Goal: Find specific page/section: Find specific page/section

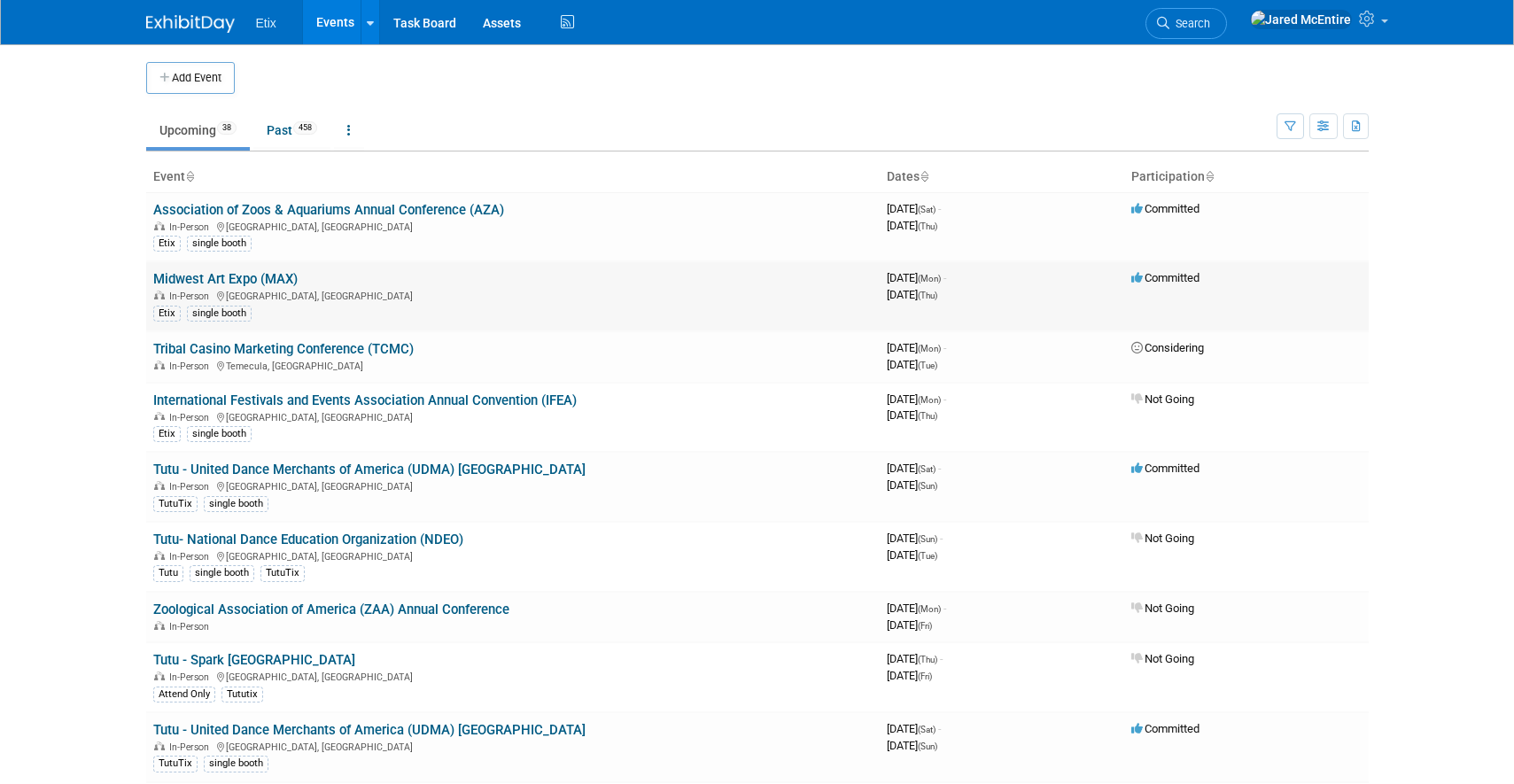
click at [258, 281] on link "Midwest Art Expo (MAX)" at bounding box center [225, 279] width 144 height 16
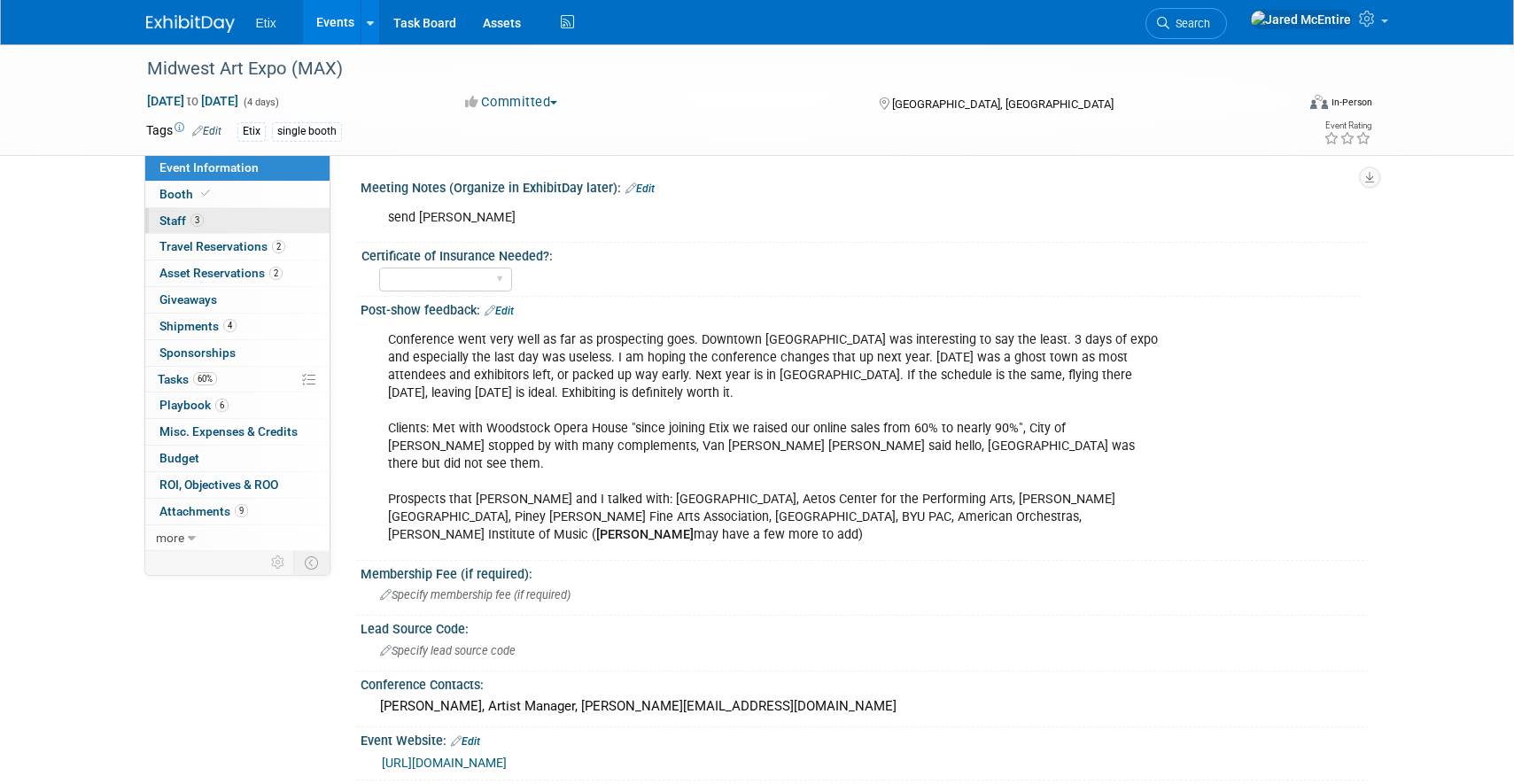
click at [210, 225] on link "3 Staff 3" at bounding box center [237, 221] width 184 height 26
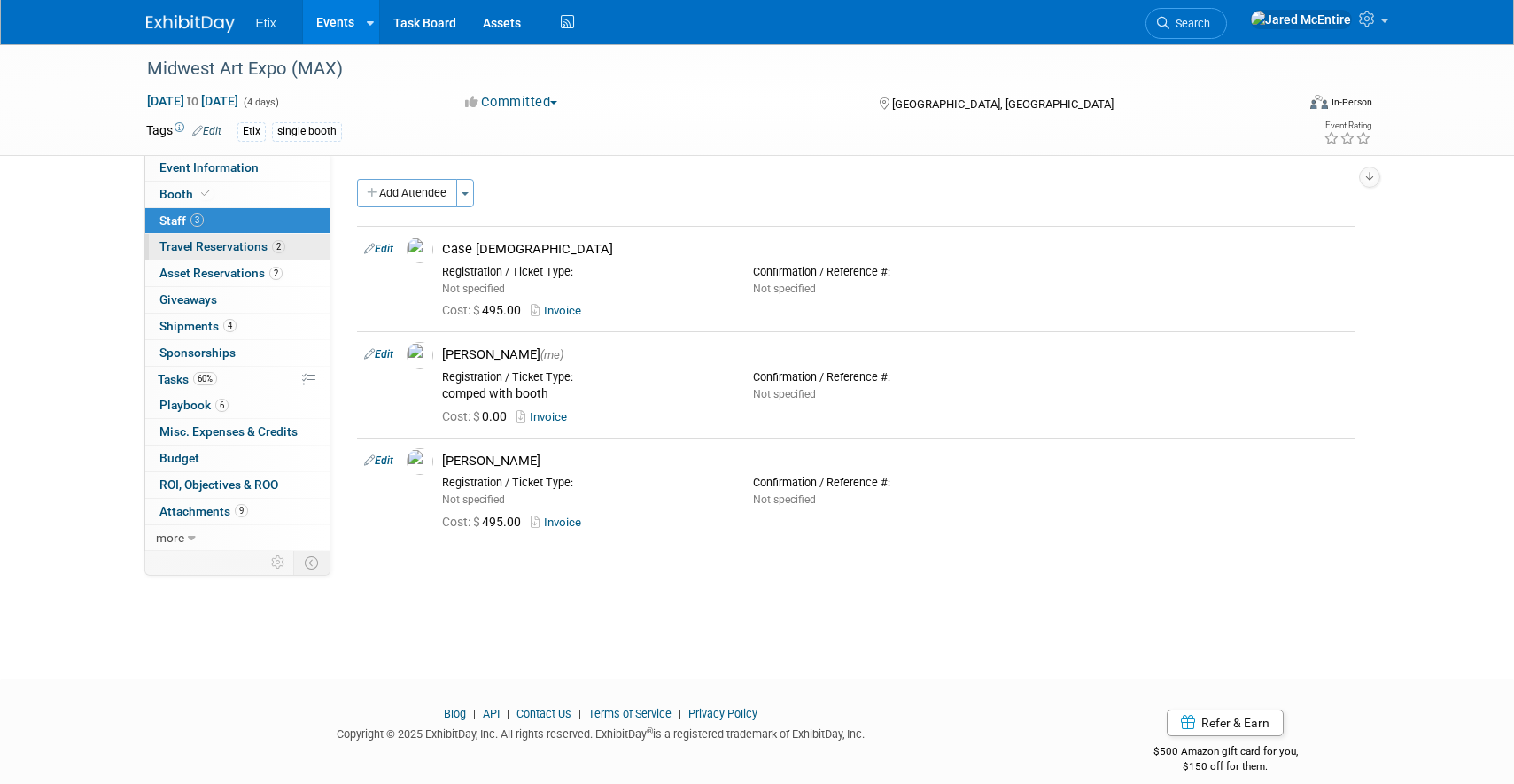
click at [241, 250] on span "Travel Reservations 2" at bounding box center [222, 246] width 126 height 14
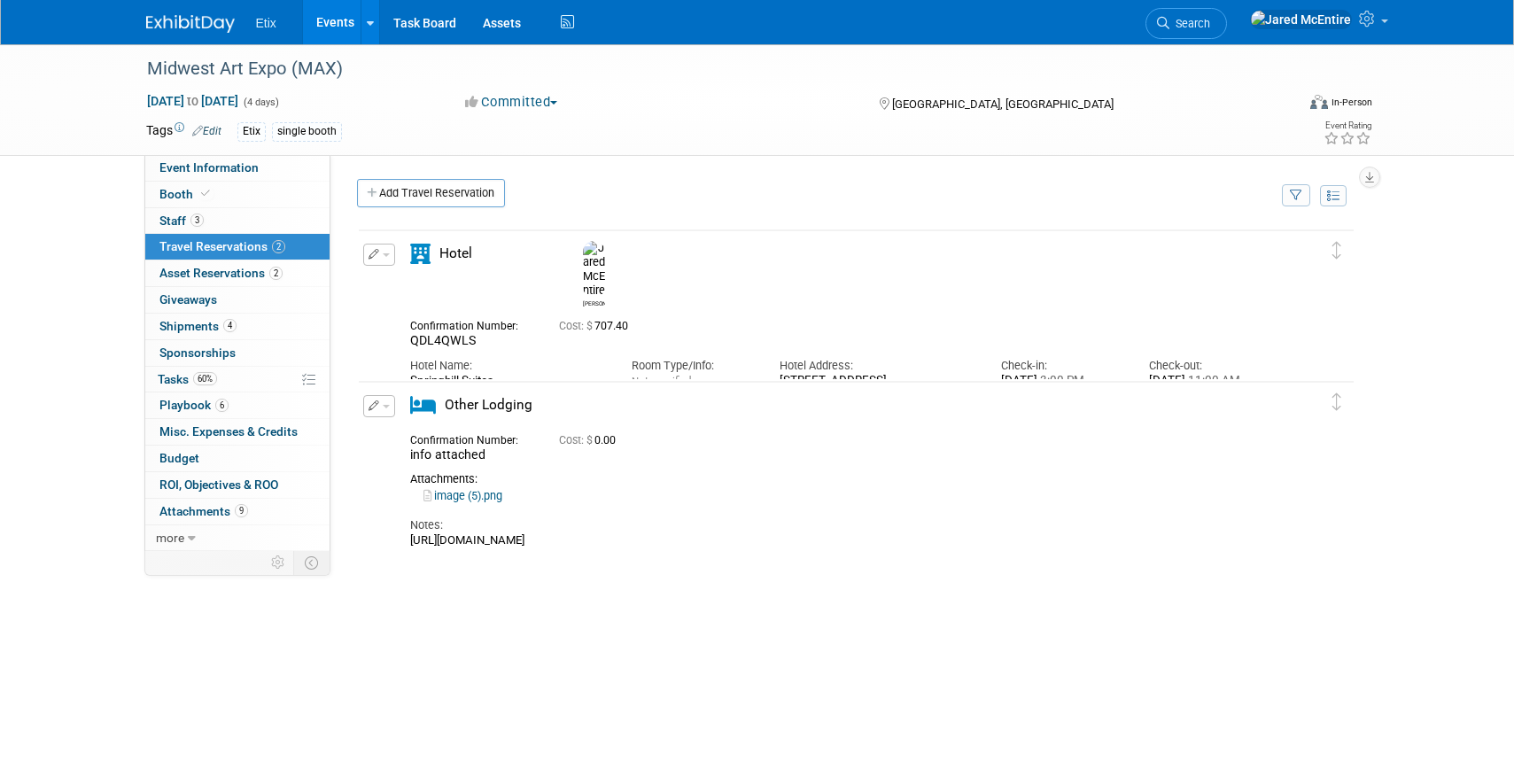
click at [660, 358] on div "Hotel Name: Springhill Suites Room Type/Info: Not specified Hotel Address: 744 …" at bounding box center [841, 383] width 888 height 69
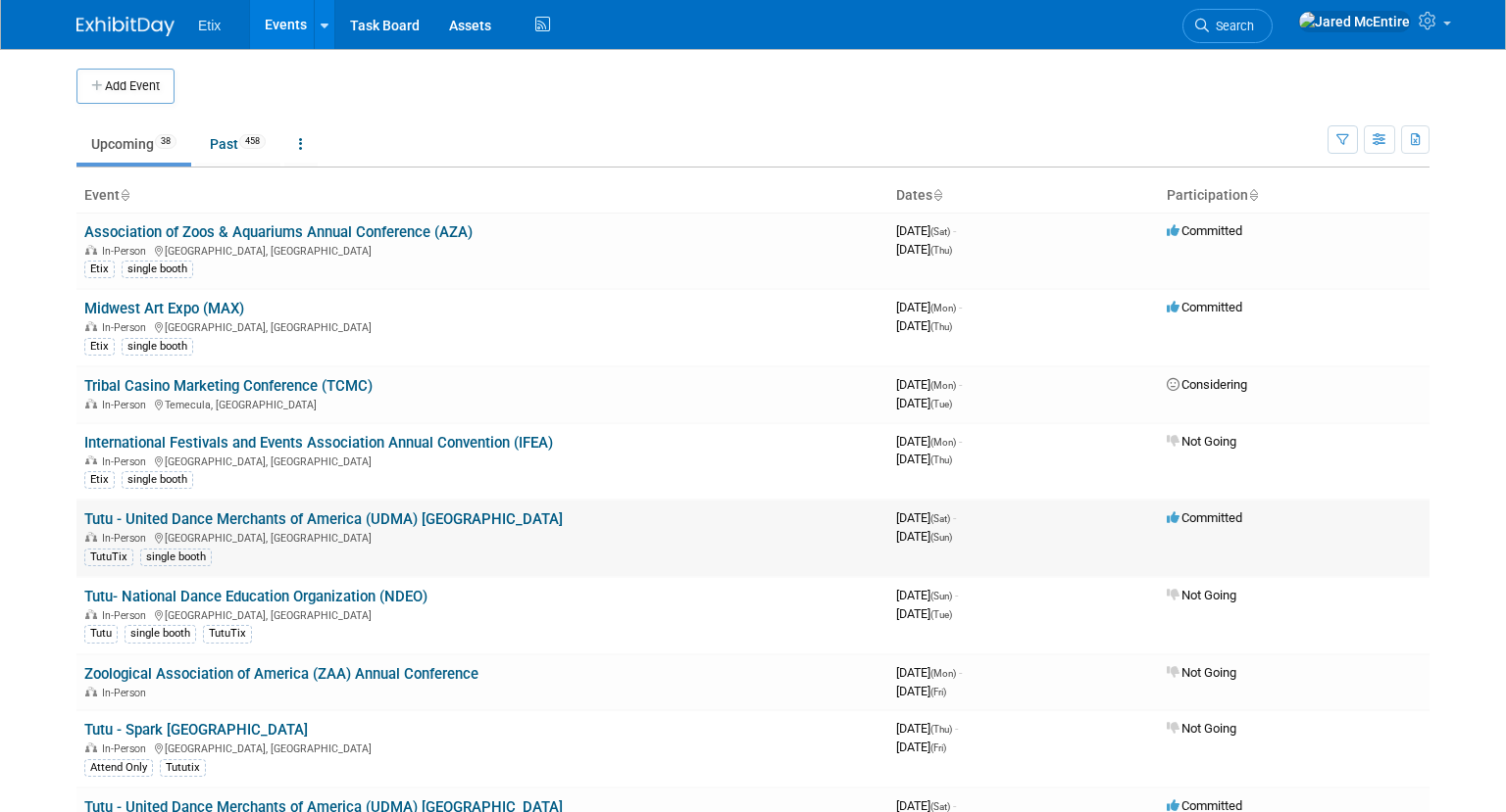
click at [211, 519] on link "Tutu - United Dance Merchants of America (UDMA) [GEOGRAPHIC_DATA]" at bounding box center [323, 520] width 479 height 18
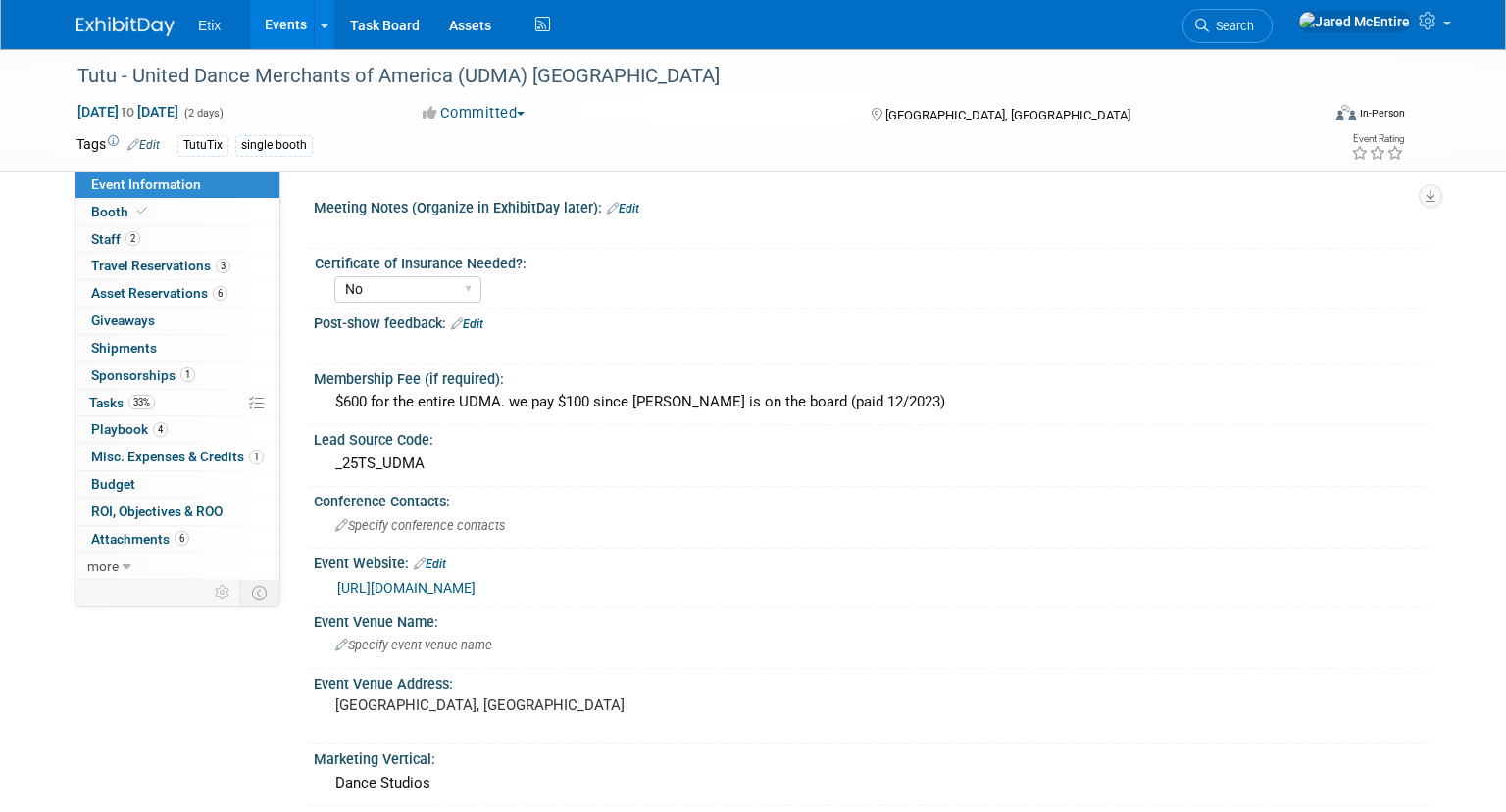
select select "No"
click at [162, 296] on span "Asset Reservations 6" at bounding box center [160, 293] width 137 height 16
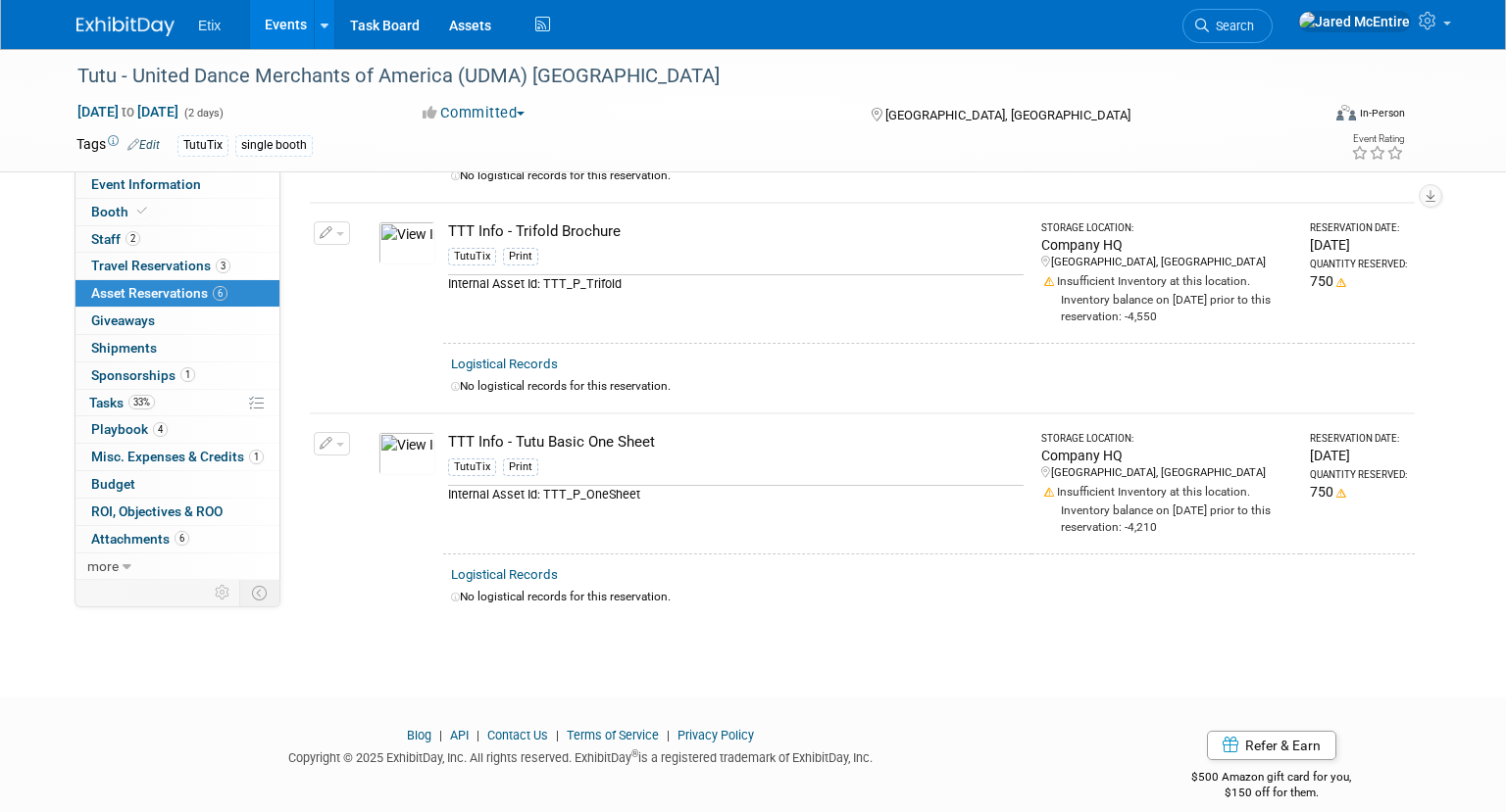
scroll to position [889, 0]
